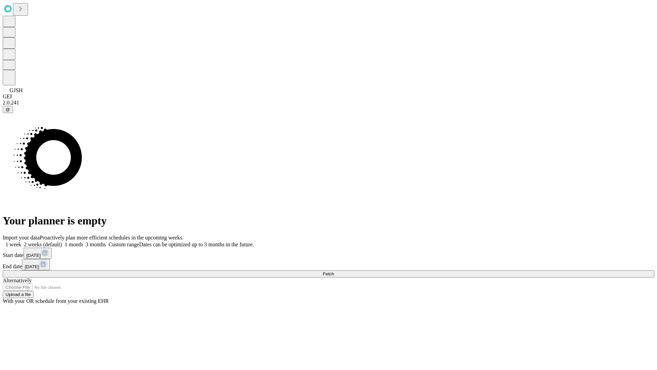
click at [334, 271] on span "Fetch" at bounding box center [328, 273] width 11 height 5
